Goal: Find specific page/section: Find specific page/section

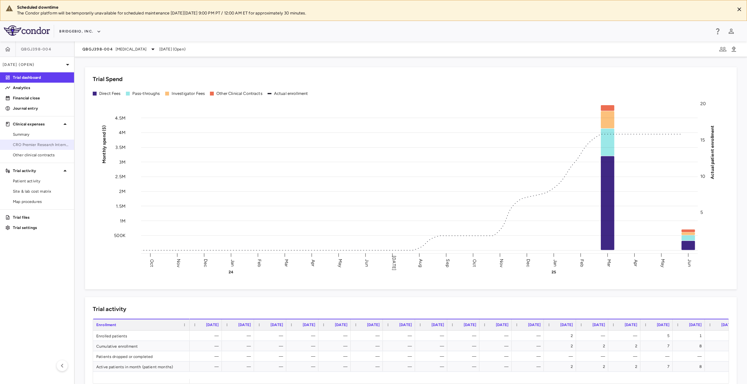
click at [57, 149] on link "CRO Premier Research International" at bounding box center [37, 145] width 74 height 10
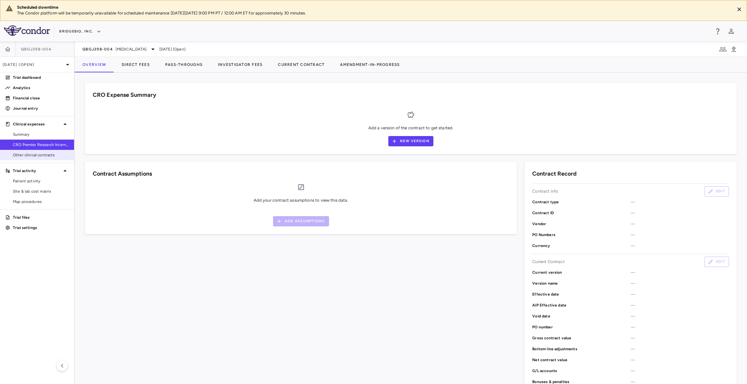
click at [57, 153] on span "Other clinical contracts" at bounding box center [41, 155] width 56 height 6
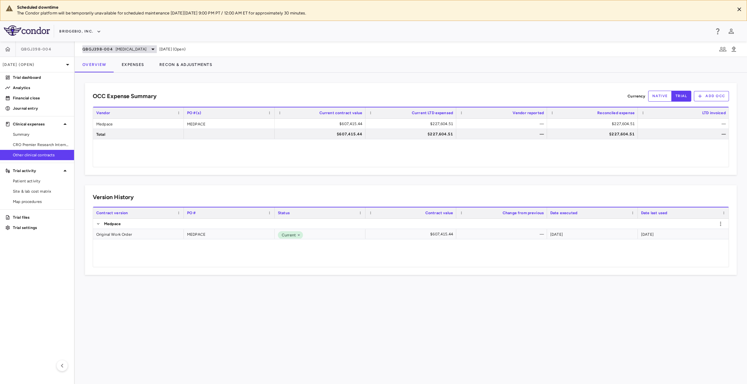
click at [139, 46] on span "[MEDICAL_DATA]" at bounding box center [131, 49] width 31 height 6
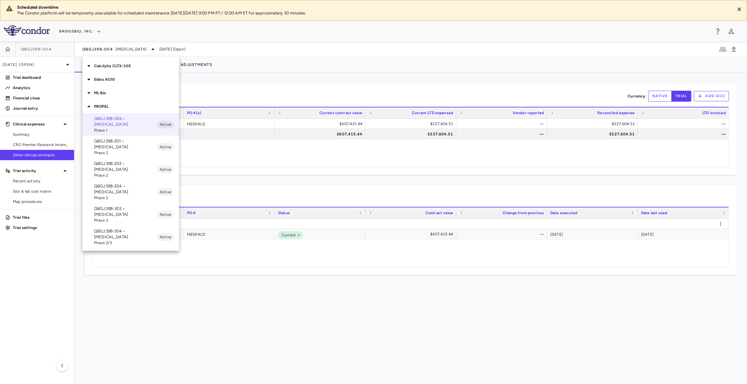
click at [129, 84] on div "Eidos AG10" at bounding box center [130, 80] width 97 height 14
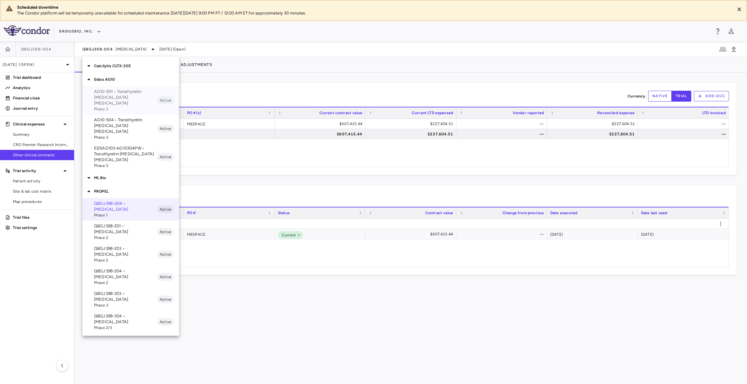
click at [135, 90] on p "AG10-501 • Transthyretin [MEDICAL_DATA] [MEDICAL_DATA]" at bounding box center [125, 97] width 63 height 17
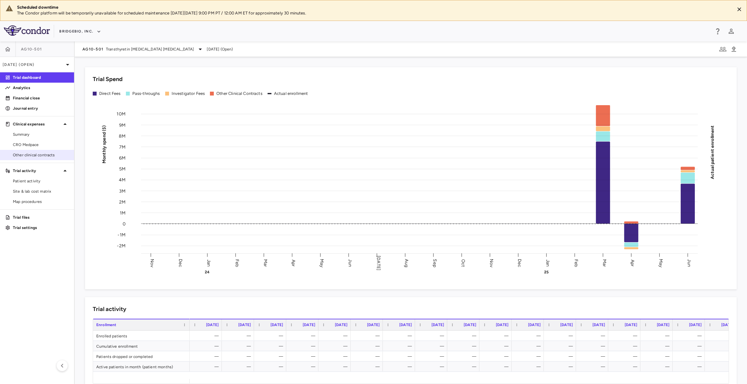
click at [48, 154] on span "Other clinical contracts" at bounding box center [41, 155] width 56 height 6
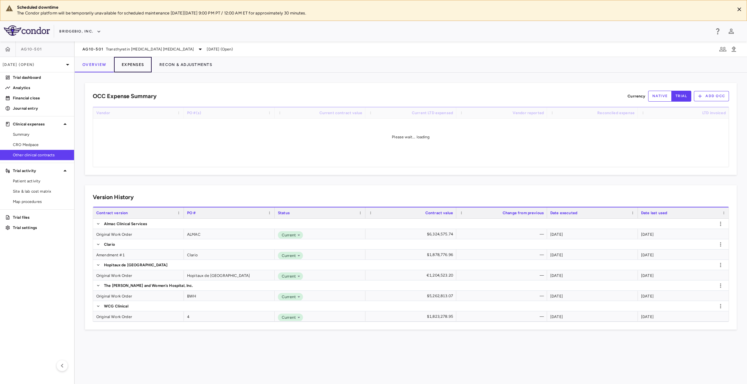
click at [135, 67] on button "Expenses" at bounding box center [133, 64] width 38 height 15
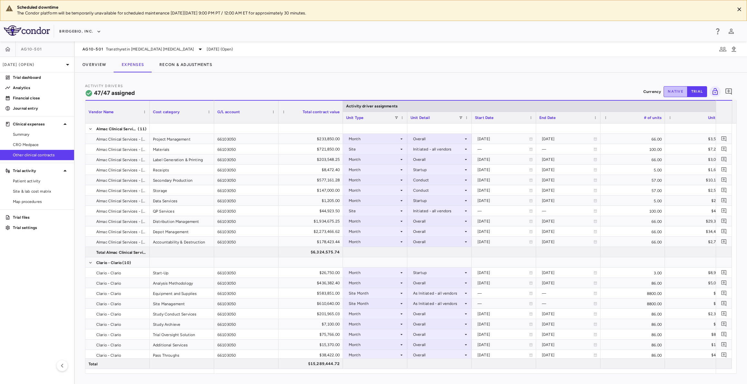
click at [683, 88] on button "native" at bounding box center [676, 91] width 24 height 11
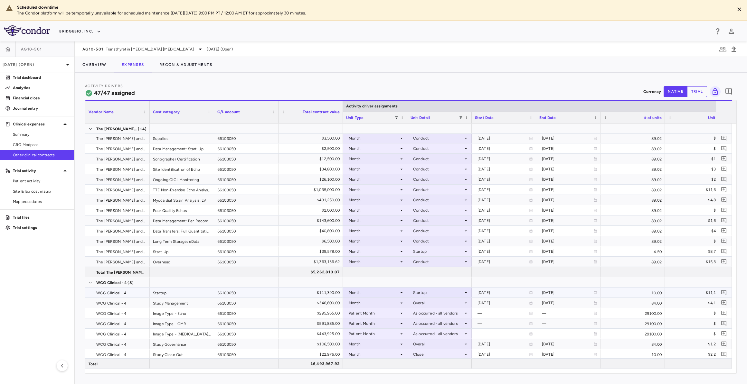
scroll to position [372, 0]
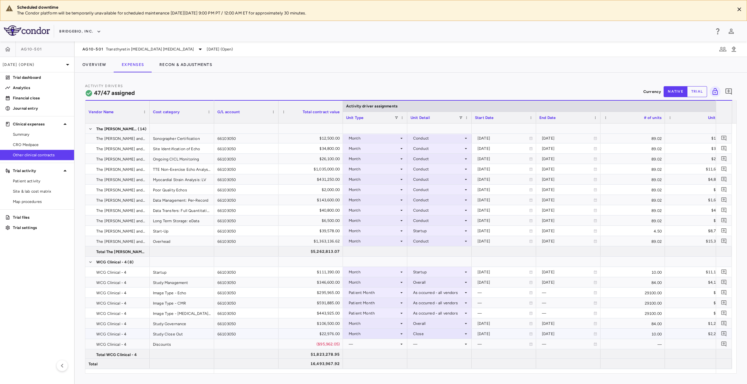
type button "native"
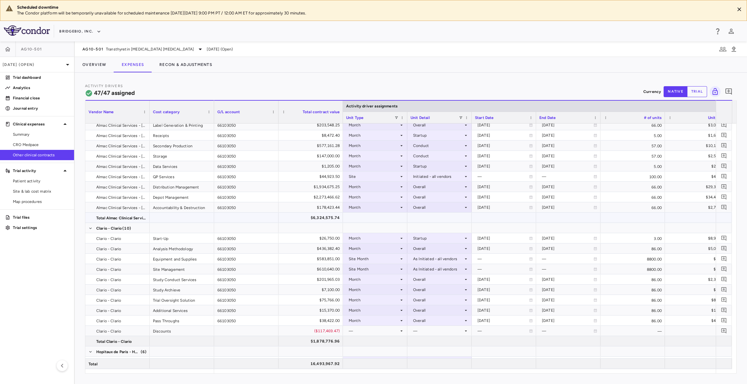
scroll to position [0, 0]
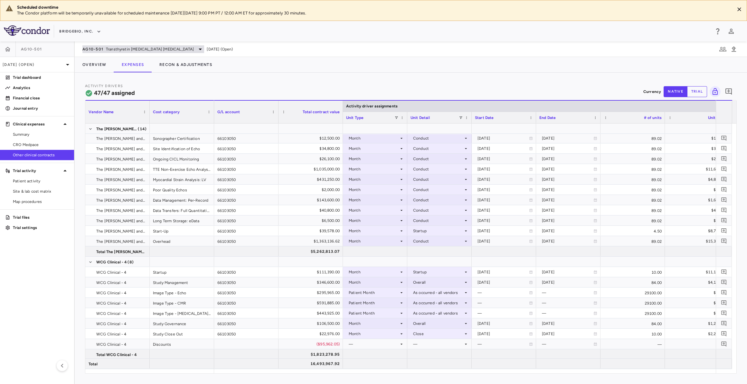
click at [132, 50] on span "Transthyretin [MEDICAL_DATA] [MEDICAL_DATA]" at bounding box center [150, 49] width 88 height 6
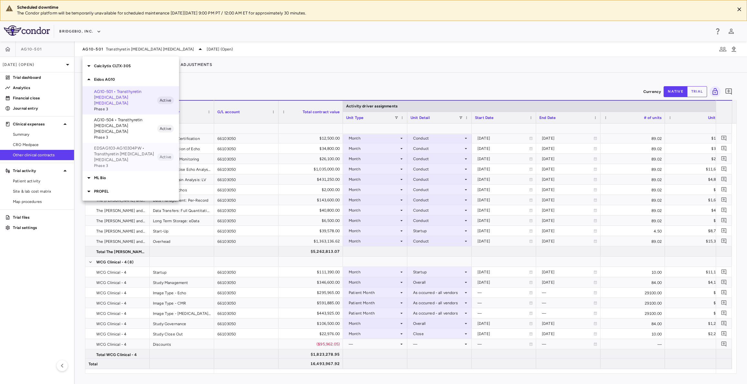
click at [123, 146] on p "EDSAG103-AG10304PW • Transthyretin [MEDICAL_DATA] [MEDICAL_DATA]" at bounding box center [125, 154] width 63 height 17
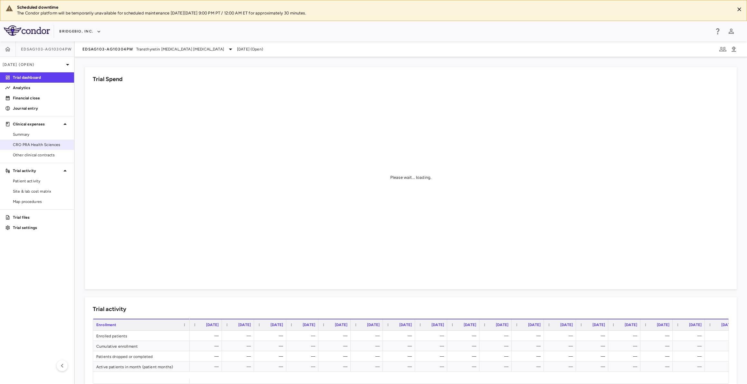
drag, startPoint x: 41, startPoint y: 154, endPoint x: 48, endPoint y: 145, distance: 11.6
click at [41, 154] on span "Other clinical contracts" at bounding box center [41, 155] width 56 height 6
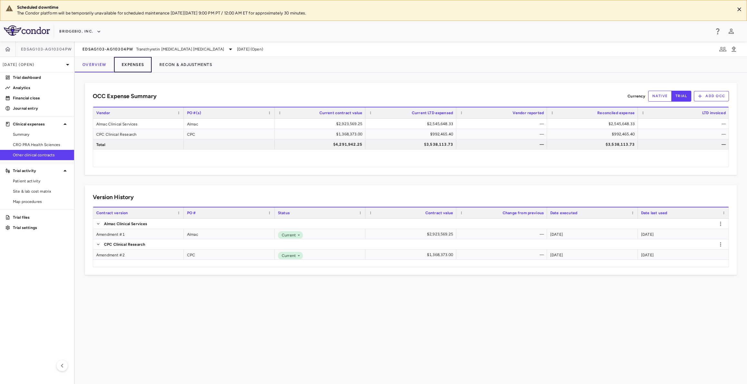
click at [135, 63] on button "Expenses" at bounding box center [133, 64] width 38 height 15
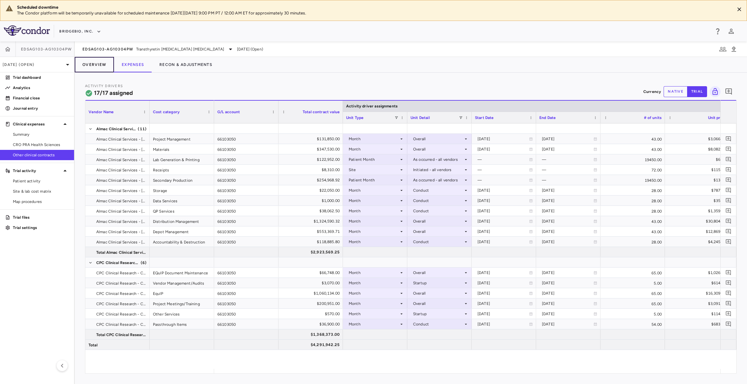
click at [102, 64] on button "Overview" at bounding box center [94, 64] width 39 height 15
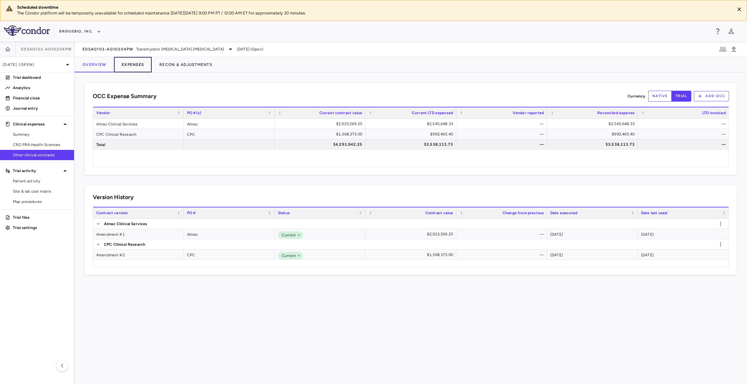
click at [138, 63] on button "Expenses" at bounding box center [133, 64] width 38 height 15
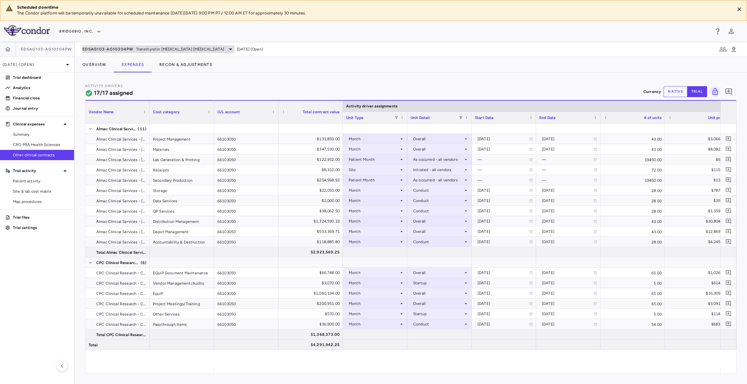
click at [100, 49] on span "EDSAG103-AG10304PW" at bounding box center [107, 49] width 51 height 5
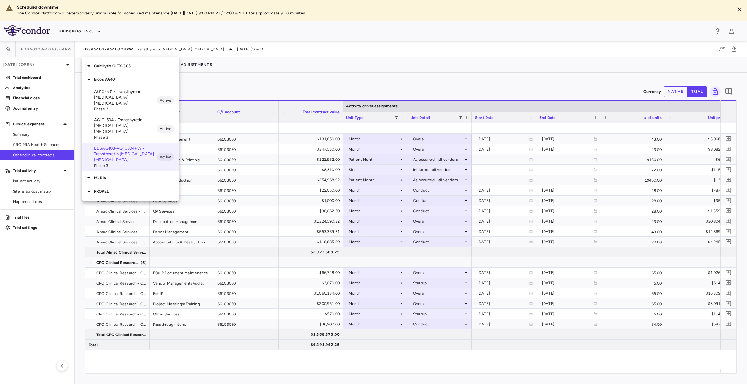
click at [124, 175] on p "ML Bio" at bounding box center [136, 178] width 85 height 6
click at [117, 213] on div "PROPEL" at bounding box center [130, 220] width 97 height 14
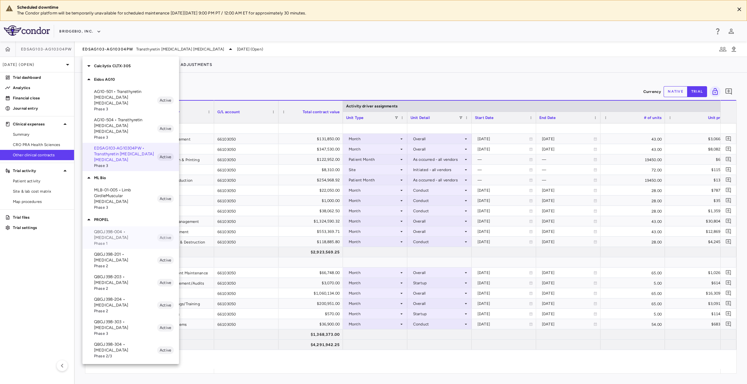
click at [114, 229] on p "QBGJ398-004 • [MEDICAL_DATA]" at bounding box center [125, 235] width 63 height 12
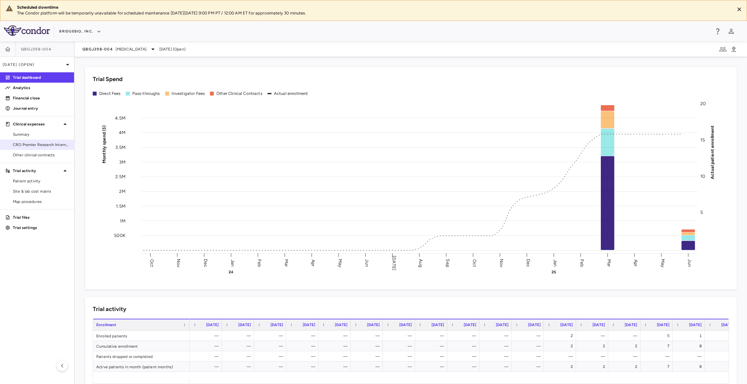
click at [55, 152] on span "Other clinical contracts" at bounding box center [41, 155] width 56 height 6
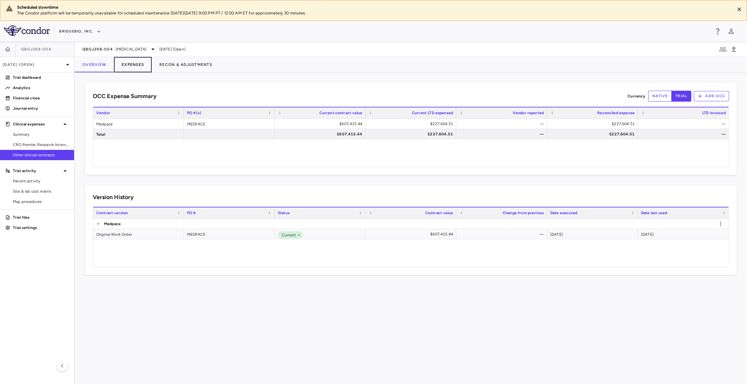
click at [146, 61] on button "Expenses" at bounding box center [133, 64] width 38 height 15
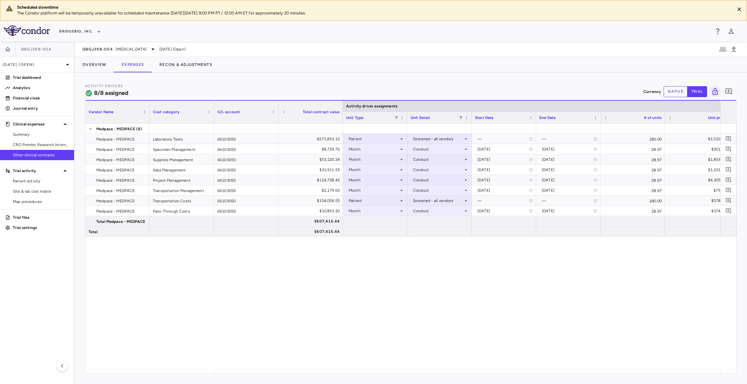
click at [682, 90] on button "native" at bounding box center [676, 91] width 24 height 11
type button "native"
click at [105, 47] on span "QBGJ398-004" at bounding box center [97, 49] width 31 height 5
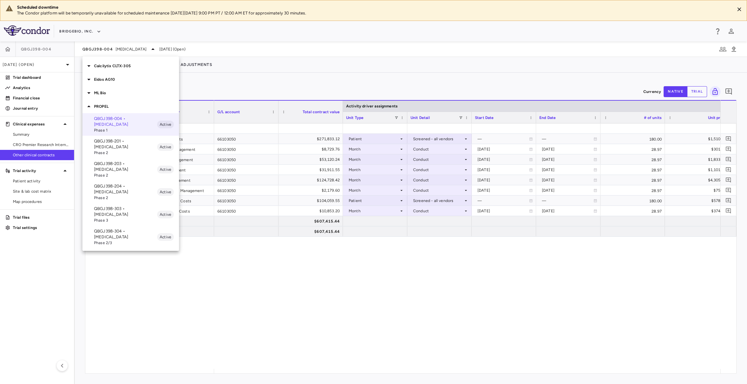
drag, startPoint x: 144, startPoint y: 138, endPoint x: 144, endPoint y: 127, distance: 11.3
click at [143, 138] on p "QBGJ398-201 • [MEDICAL_DATA]" at bounding box center [125, 144] width 63 height 12
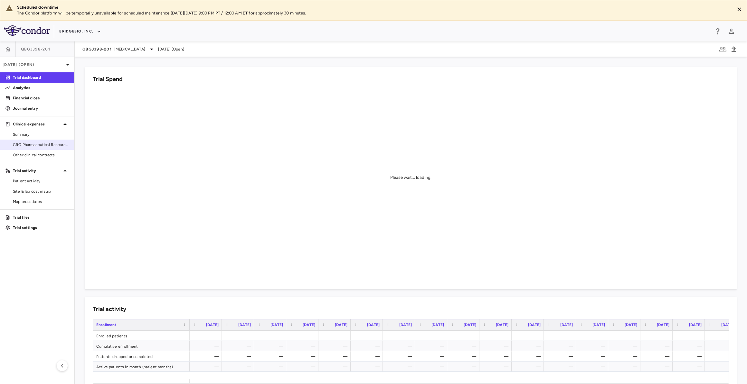
drag, startPoint x: 59, startPoint y: 154, endPoint x: 62, endPoint y: 146, distance: 9.1
click at [59, 154] on span "Other clinical contracts" at bounding box center [41, 155] width 56 height 6
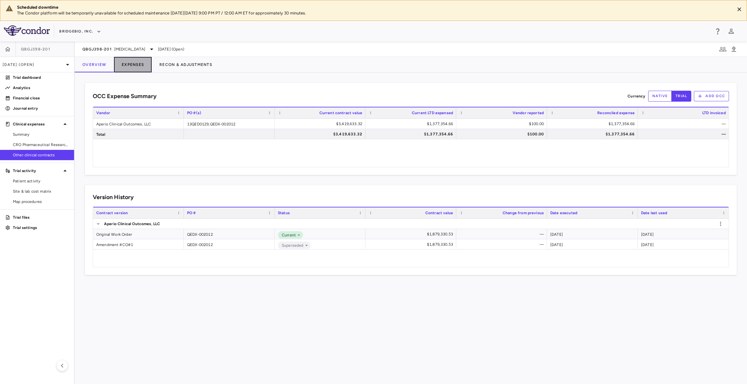
click at [119, 64] on button "Expenses" at bounding box center [133, 64] width 38 height 15
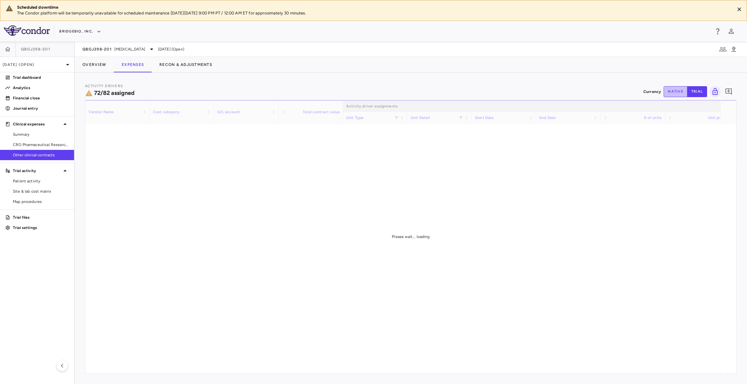
click at [677, 94] on button "native" at bounding box center [676, 91] width 24 height 11
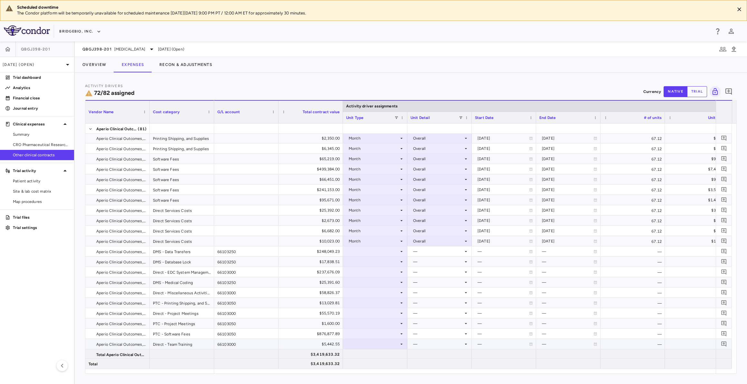
scroll to position [560, 0]
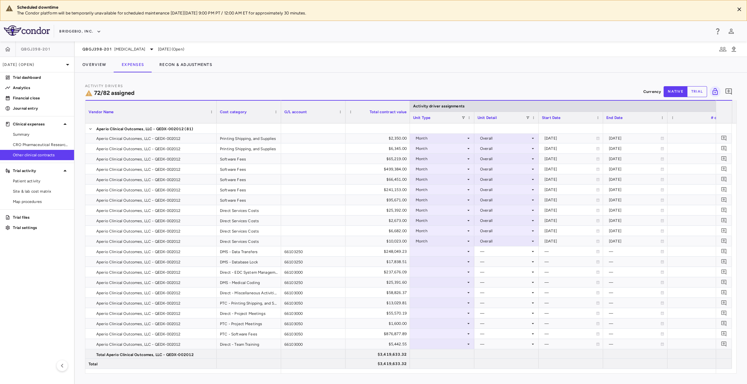
drag, startPoint x: 149, startPoint y: 107, endPoint x: 216, endPoint y: 116, distance: 67.6
click at [216, 116] on div at bounding box center [216, 112] width 3 height 23
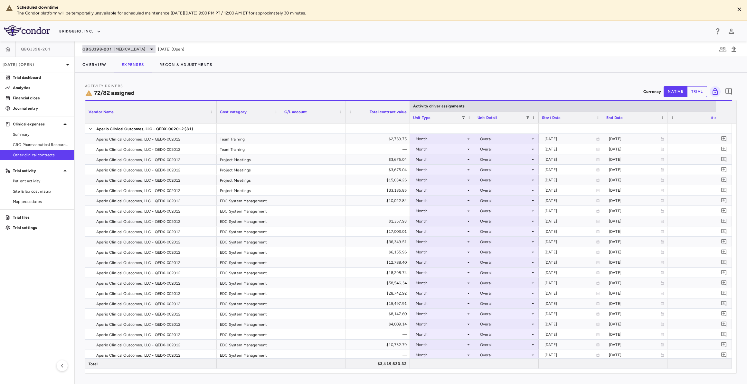
click at [135, 48] on span "[MEDICAL_DATA]" at bounding box center [129, 49] width 31 height 6
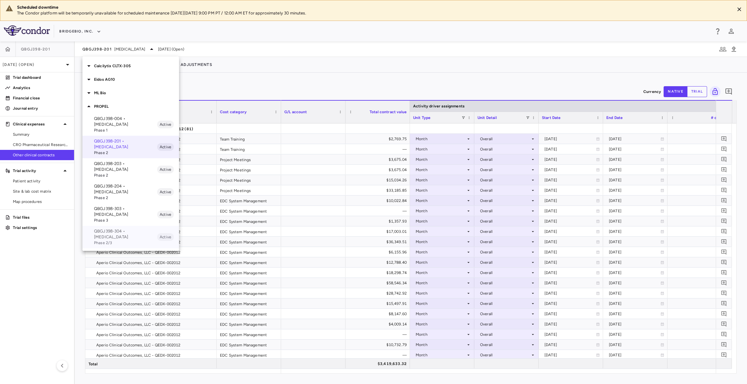
click at [134, 229] on p "QBGJ398-304 • [MEDICAL_DATA]" at bounding box center [125, 235] width 63 height 12
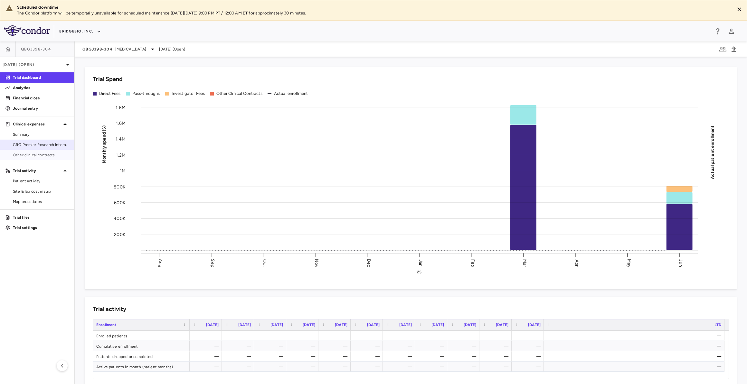
drag, startPoint x: 59, startPoint y: 156, endPoint x: 68, endPoint y: 148, distance: 12.1
click at [59, 156] on span "Other clinical contracts" at bounding box center [41, 155] width 56 height 6
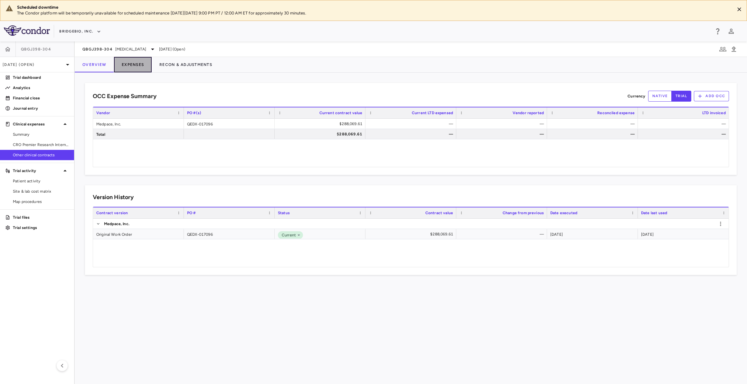
click at [137, 61] on button "Expenses" at bounding box center [133, 64] width 38 height 15
